Goal: Task Accomplishment & Management: Manage account settings

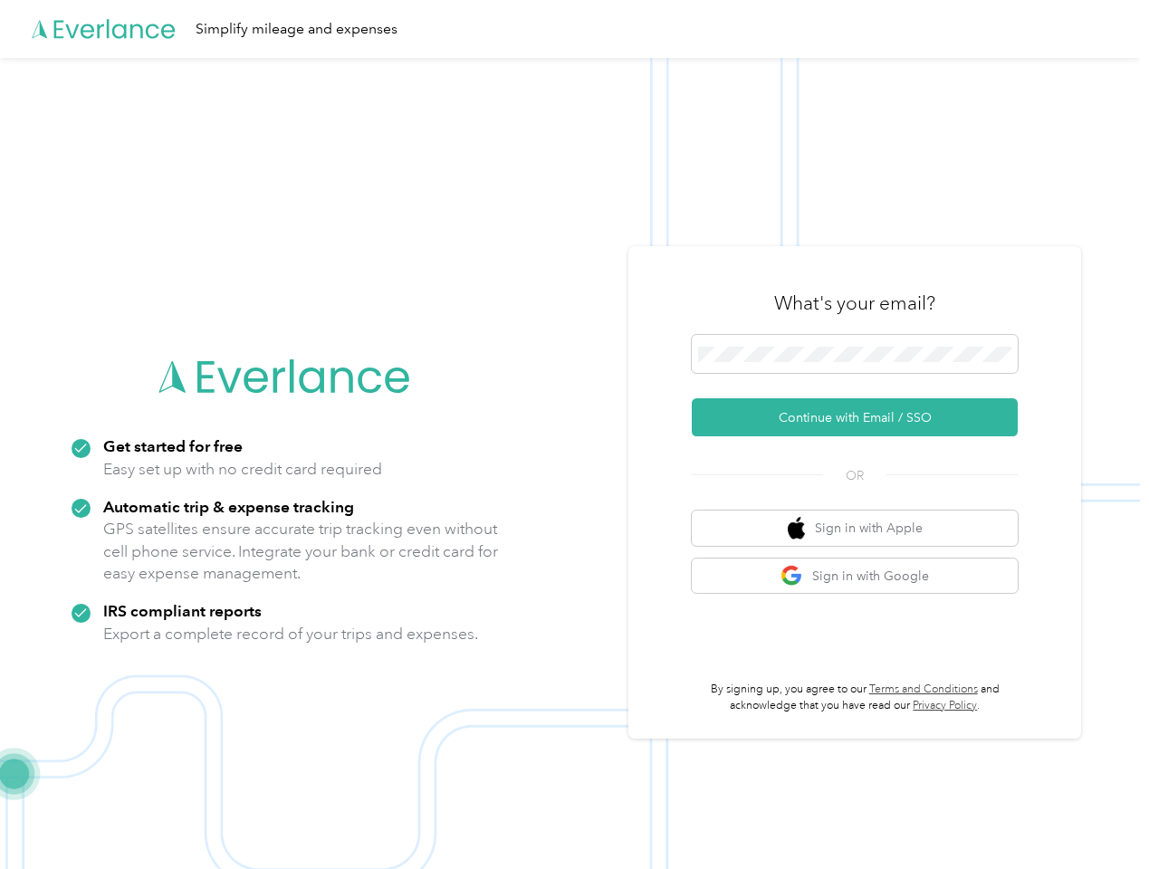
click at [574, 434] on img at bounding box center [570, 492] width 1140 height 869
click at [574, 29] on div "Simplify mileage and expenses" at bounding box center [570, 29] width 1140 height 58
click at [862, 417] on button "Continue with Email / SSO" at bounding box center [855, 417] width 326 height 38
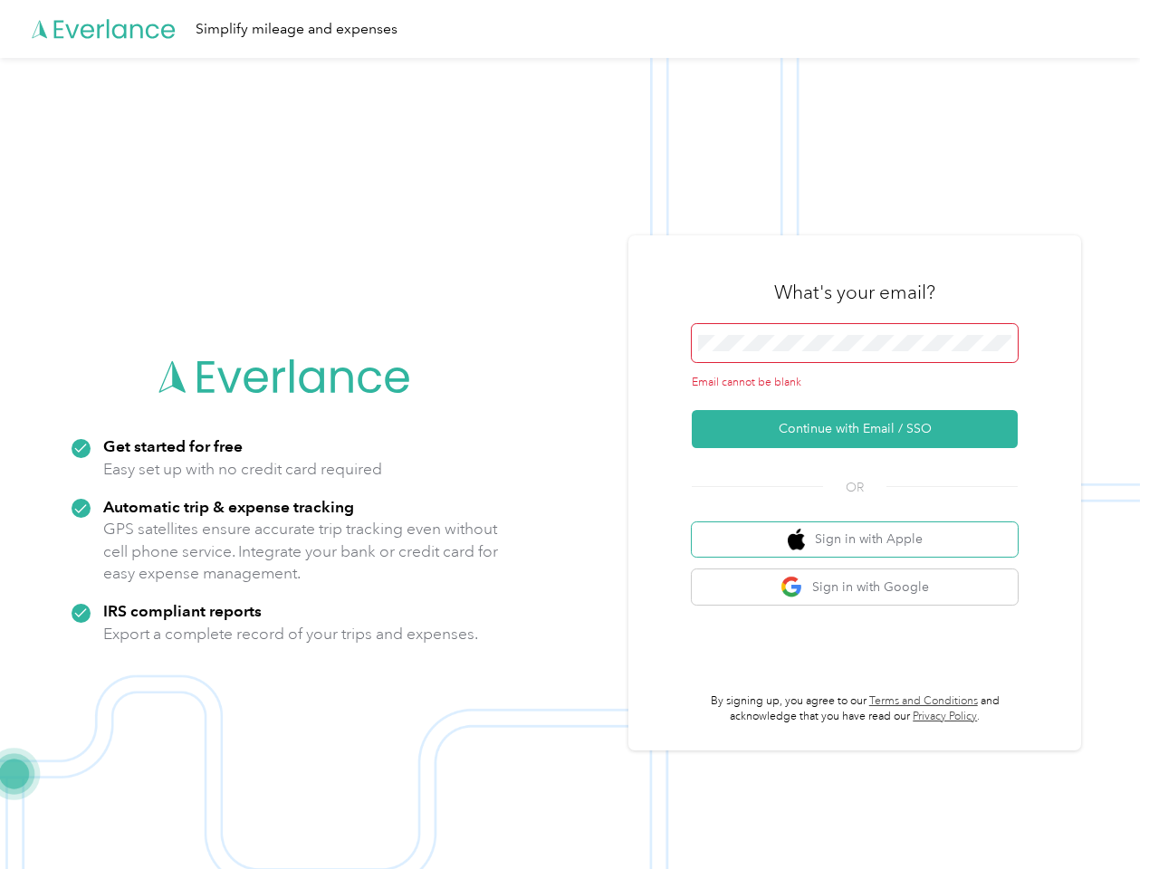
click at [862, 528] on button "Sign in with Apple" at bounding box center [855, 539] width 326 height 35
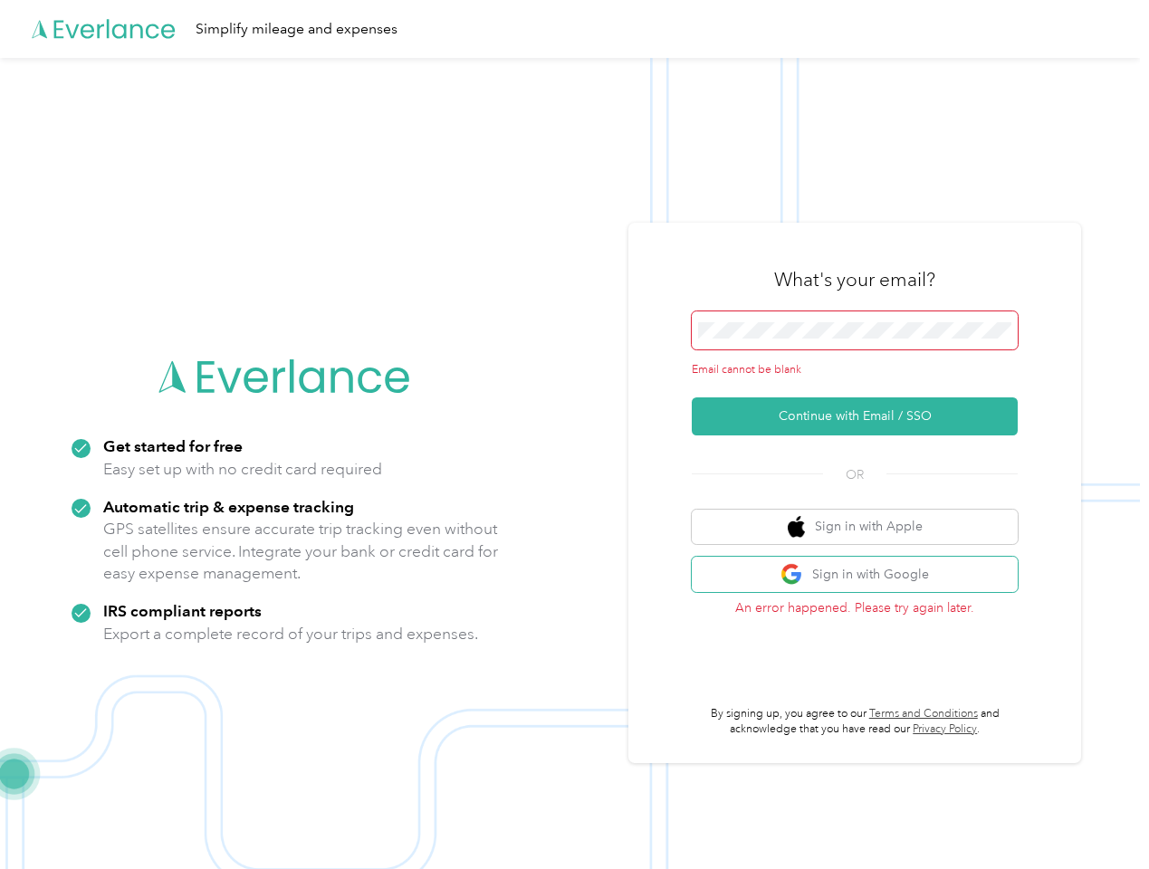
click at [862, 576] on button "Sign in with Google" at bounding box center [855, 574] width 326 height 35
